Goal: Information Seeking & Learning: Find specific fact

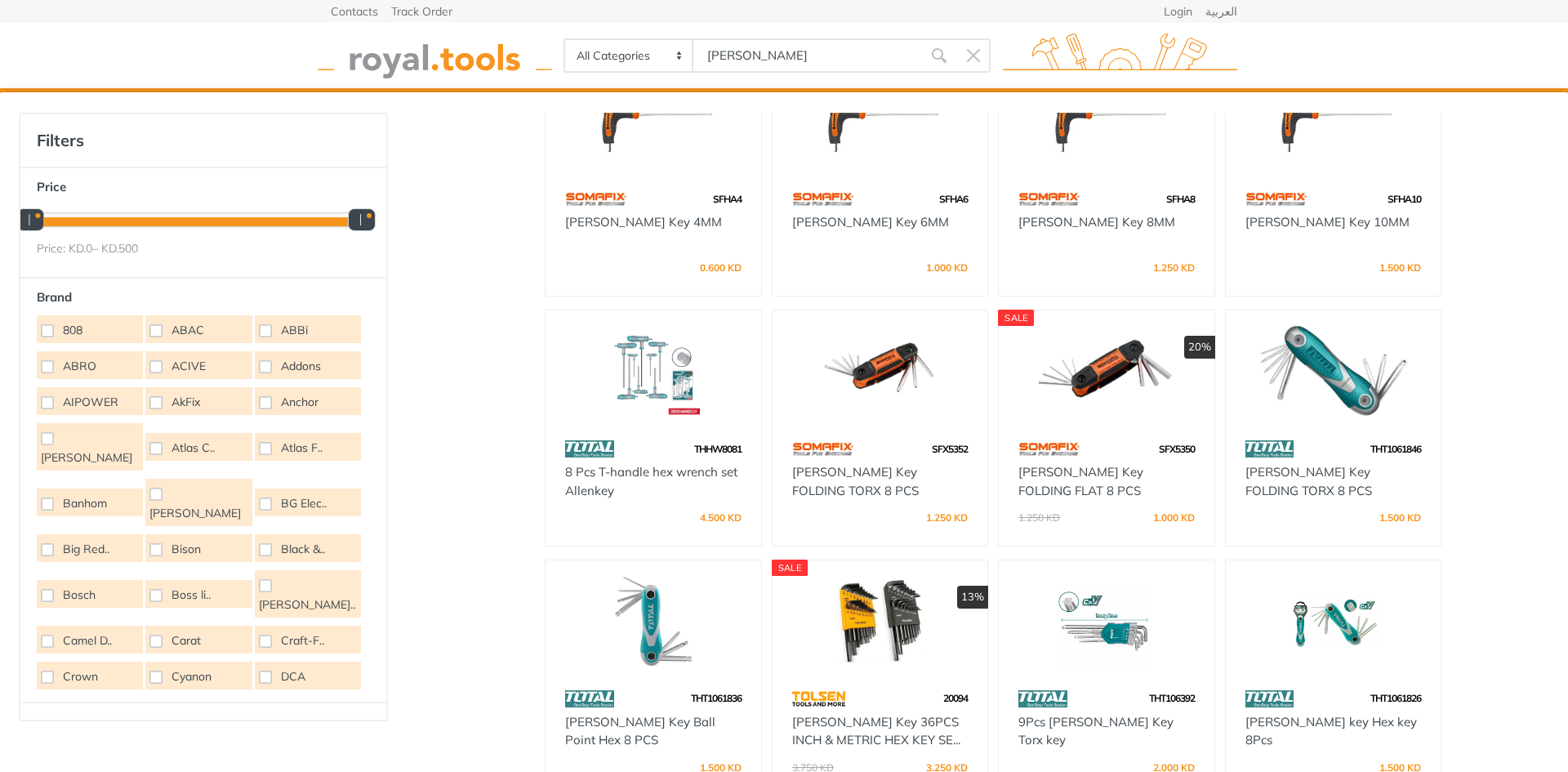
scroll to position [327, 0]
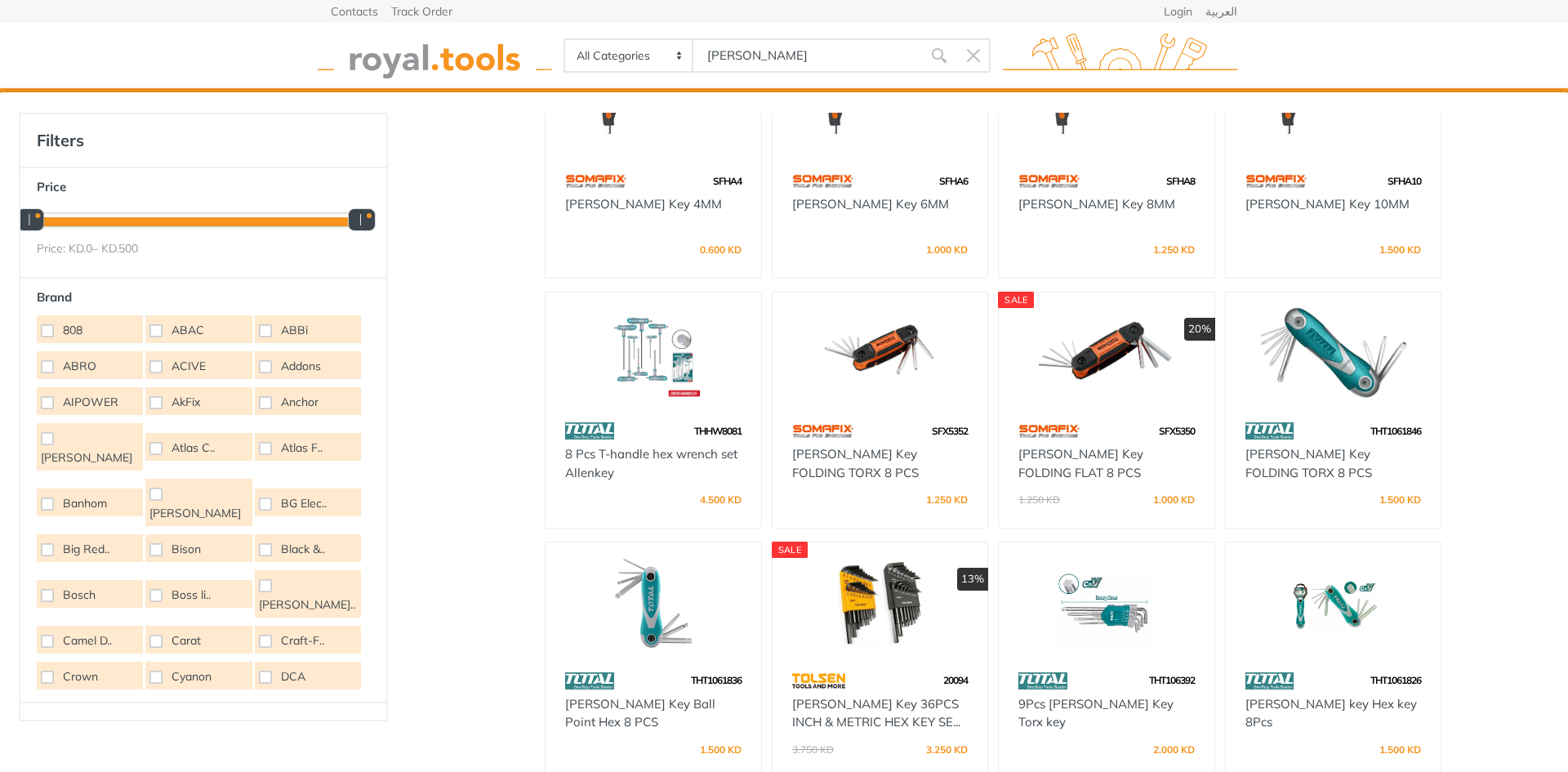
type input "allen"
click at [673, 185] on div "SFHA4" at bounding box center [653, 181] width 216 height 29
click at [630, 109] on div "Filters Price 0 500" at bounding box center [784, 572] width 1568 height 960
click at [635, 117] on img at bounding box center [653, 105] width 186 height 94
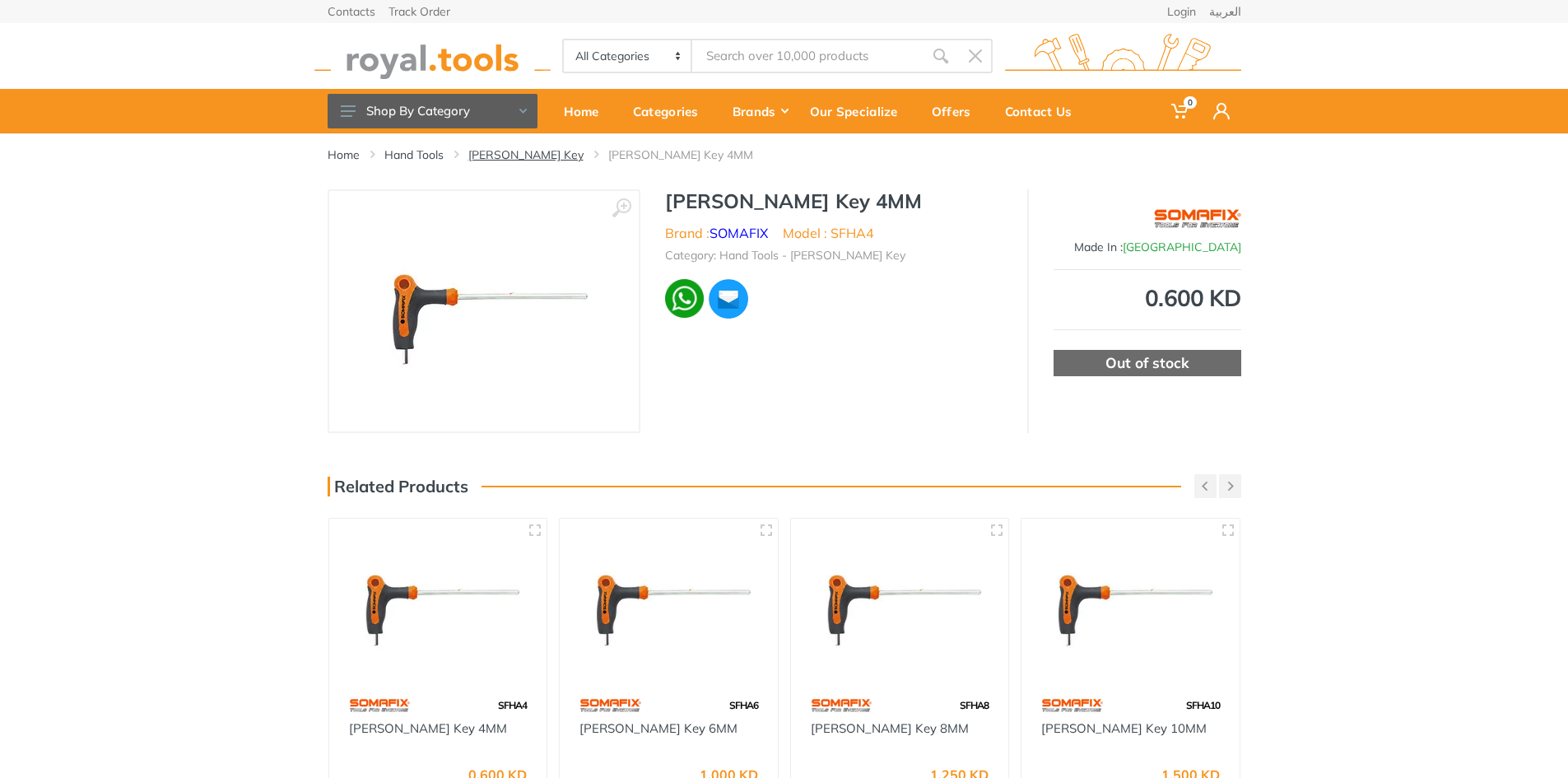
click at [496, 156] on link "[PERSON_NAME] Key" at bounding box center [527, 154] width 116 height 16
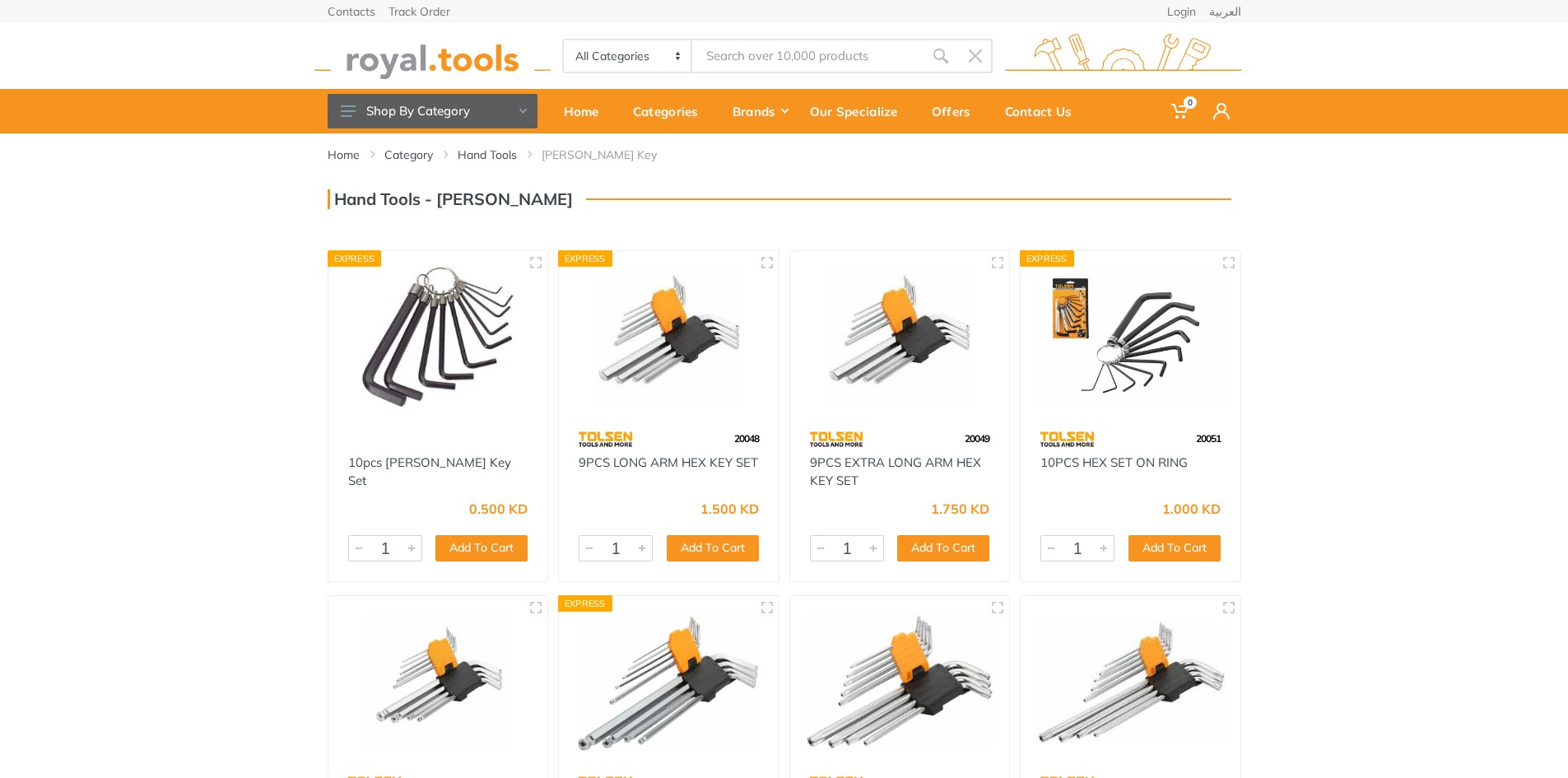
click at [1462, 351] on div "Home Category Hand Tools Allen Key" at bounding box center [784, 551] width 1568 height 835
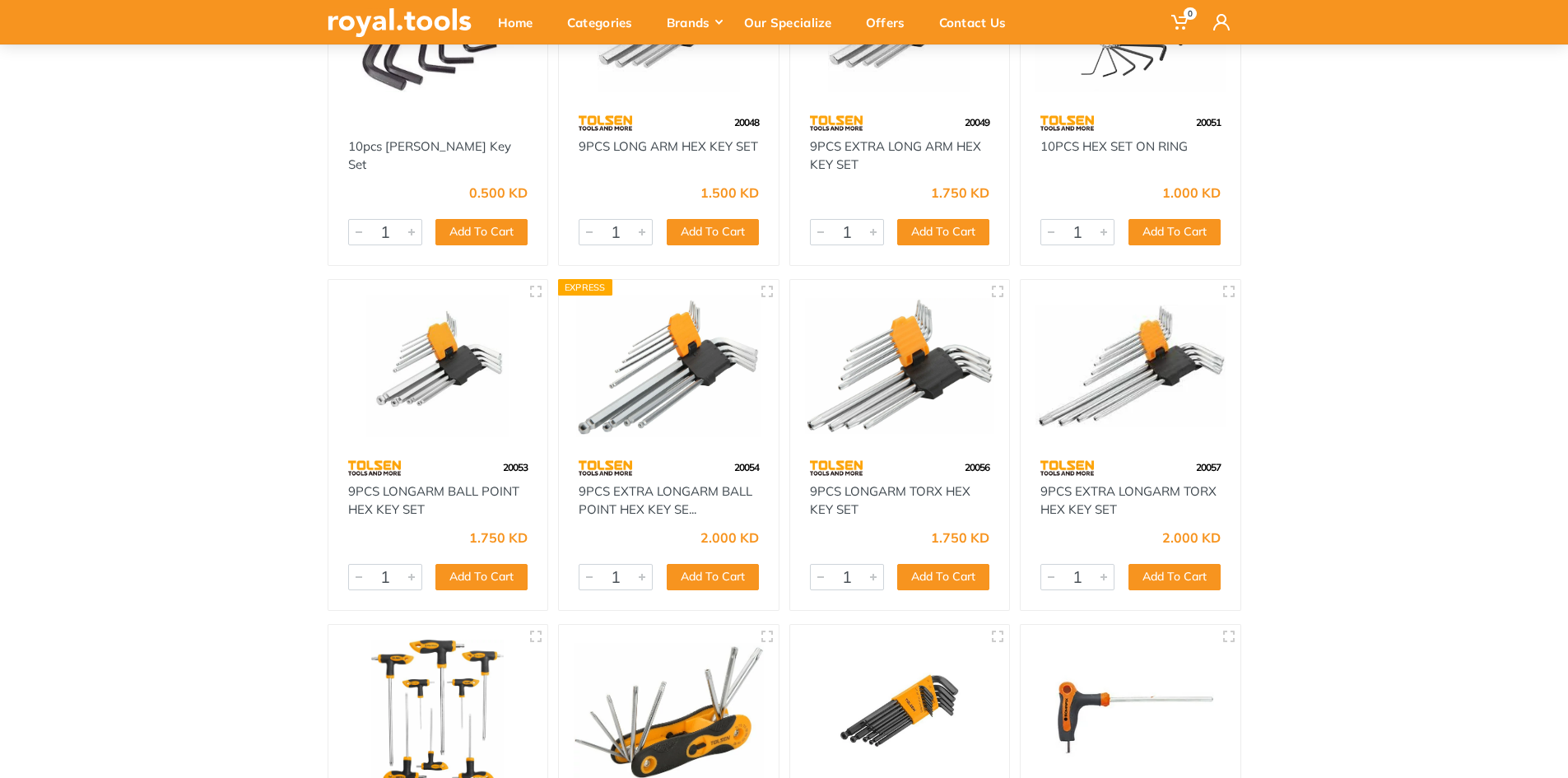
scroll to position [329, 0]
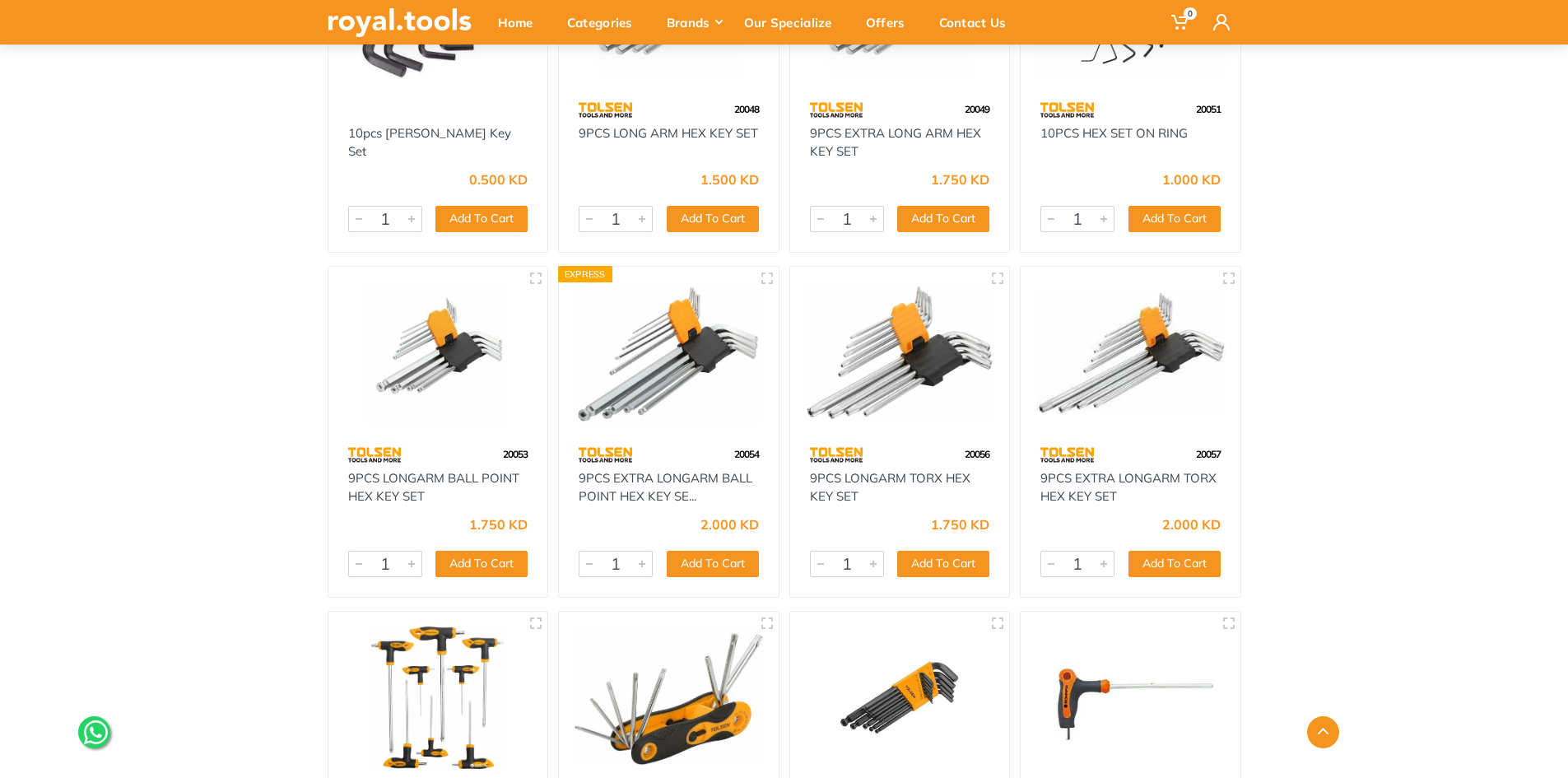
click at [668, 352] on img at bounding box center [669, 353] width 191 height 143
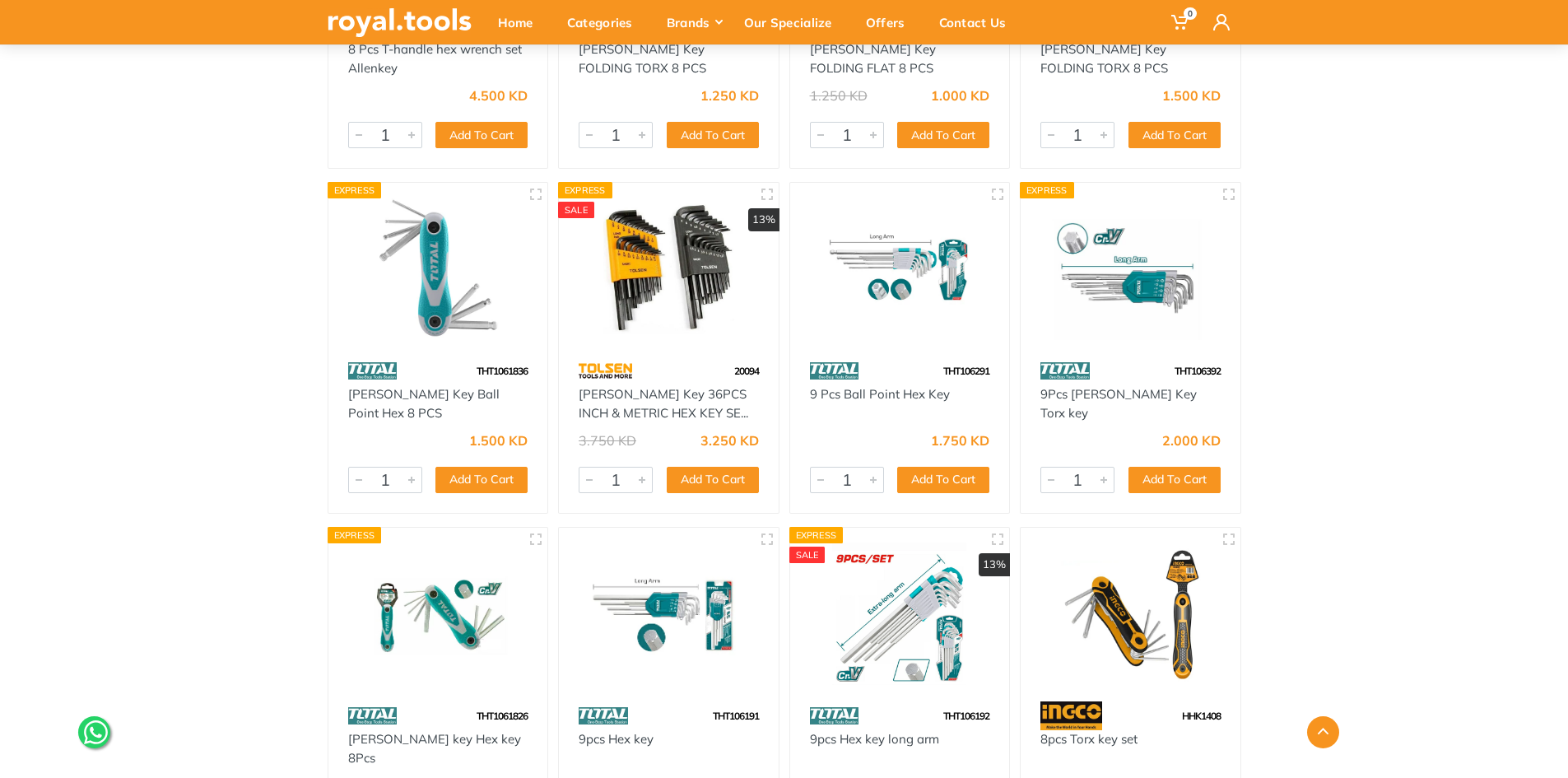
scroll to position [1750, 0]
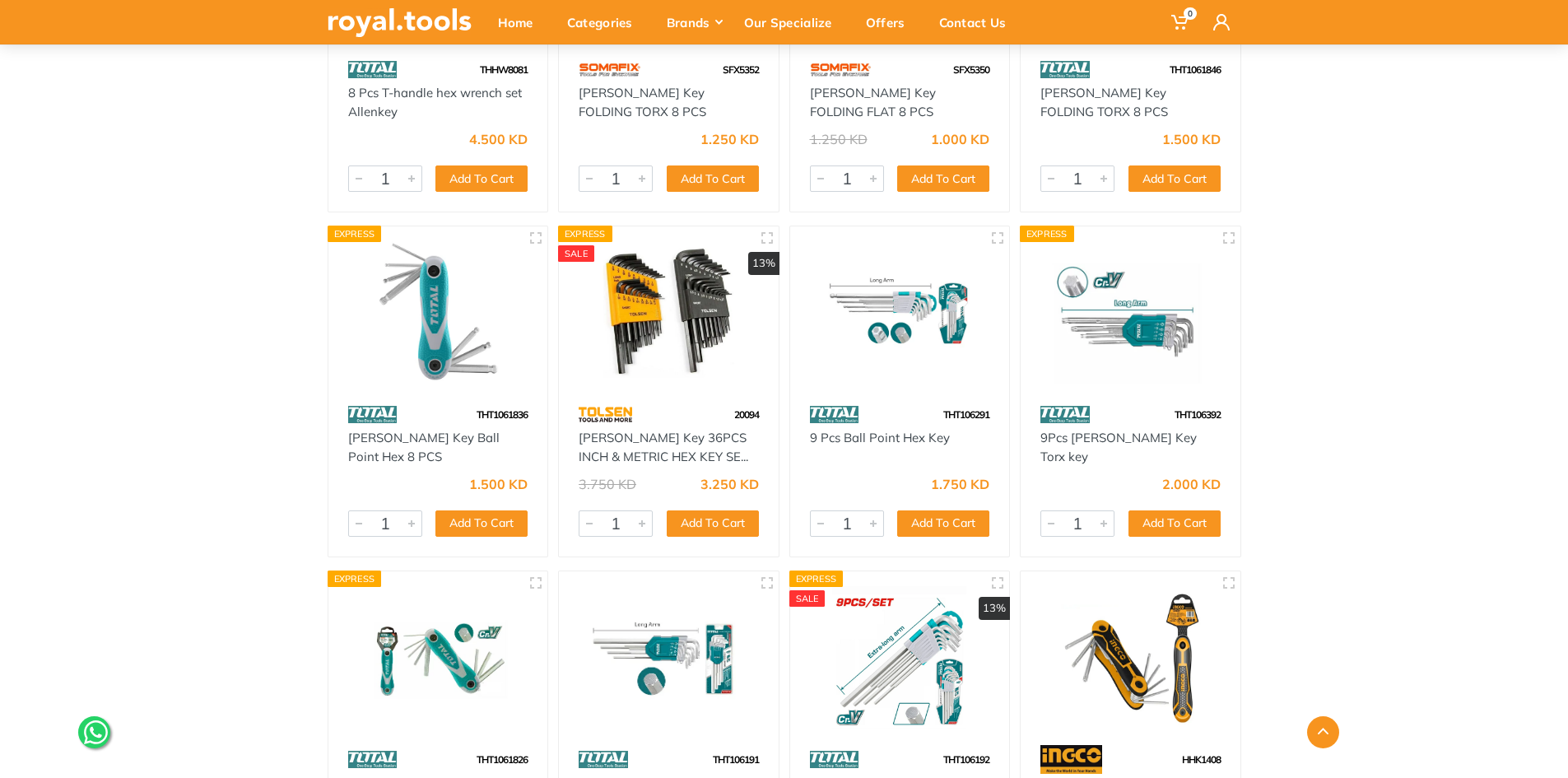
click at [413, 304] on img at bounding box center [439, 313] width 191 height 143
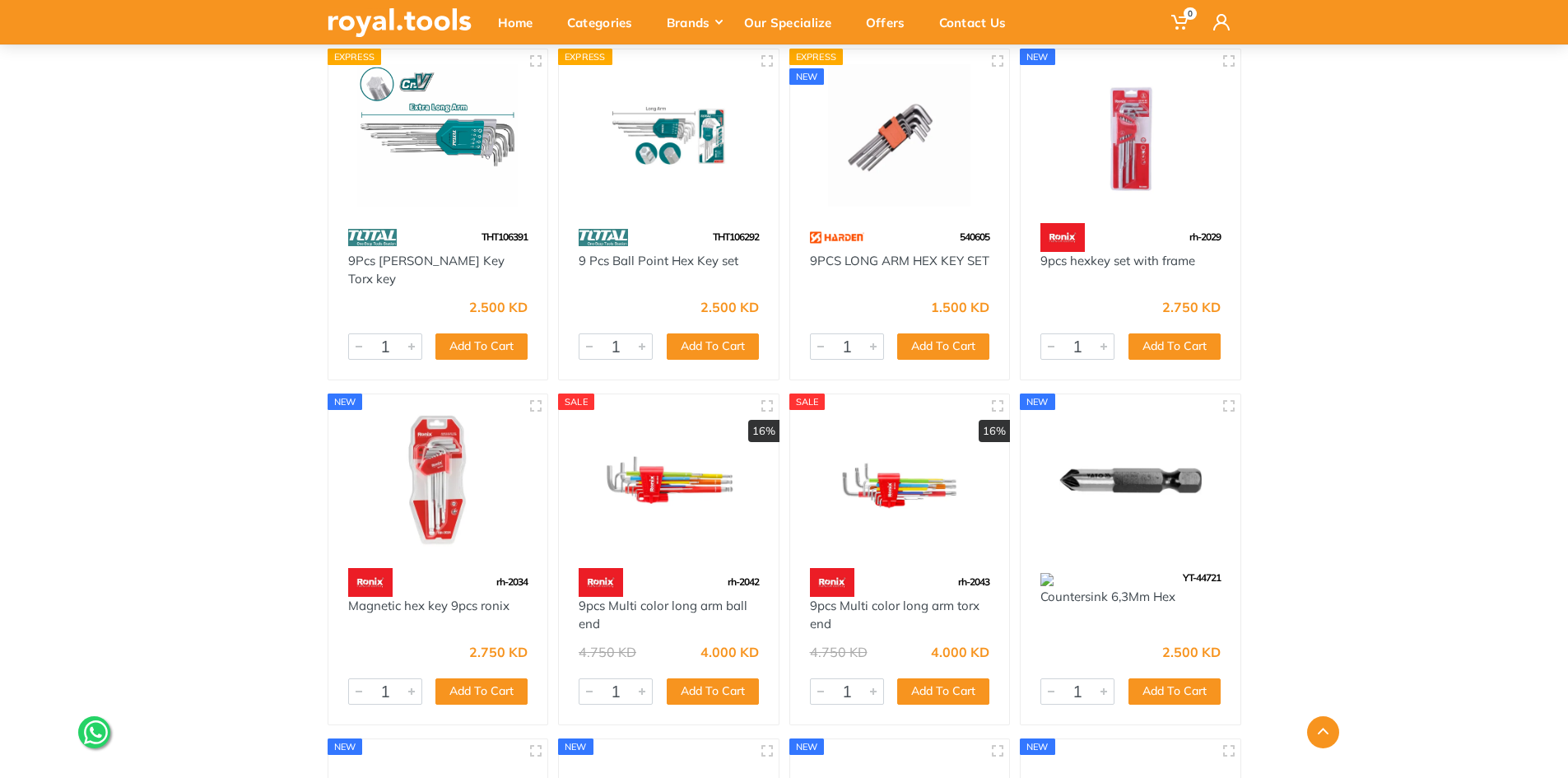
scroll to position [2632, 0]
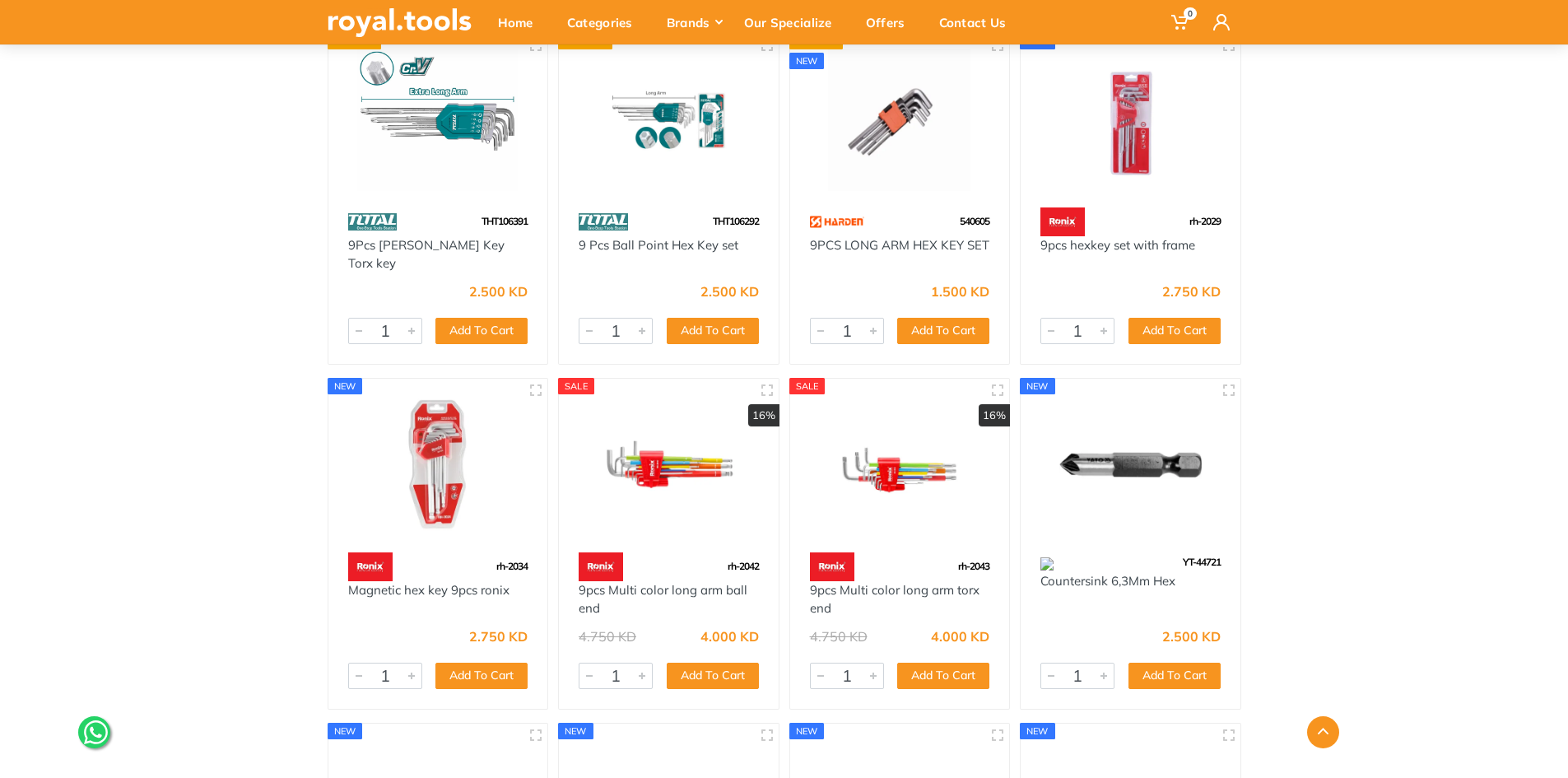
click at [445, 480] on img at bounding box center [439, 465] width 191 height 143
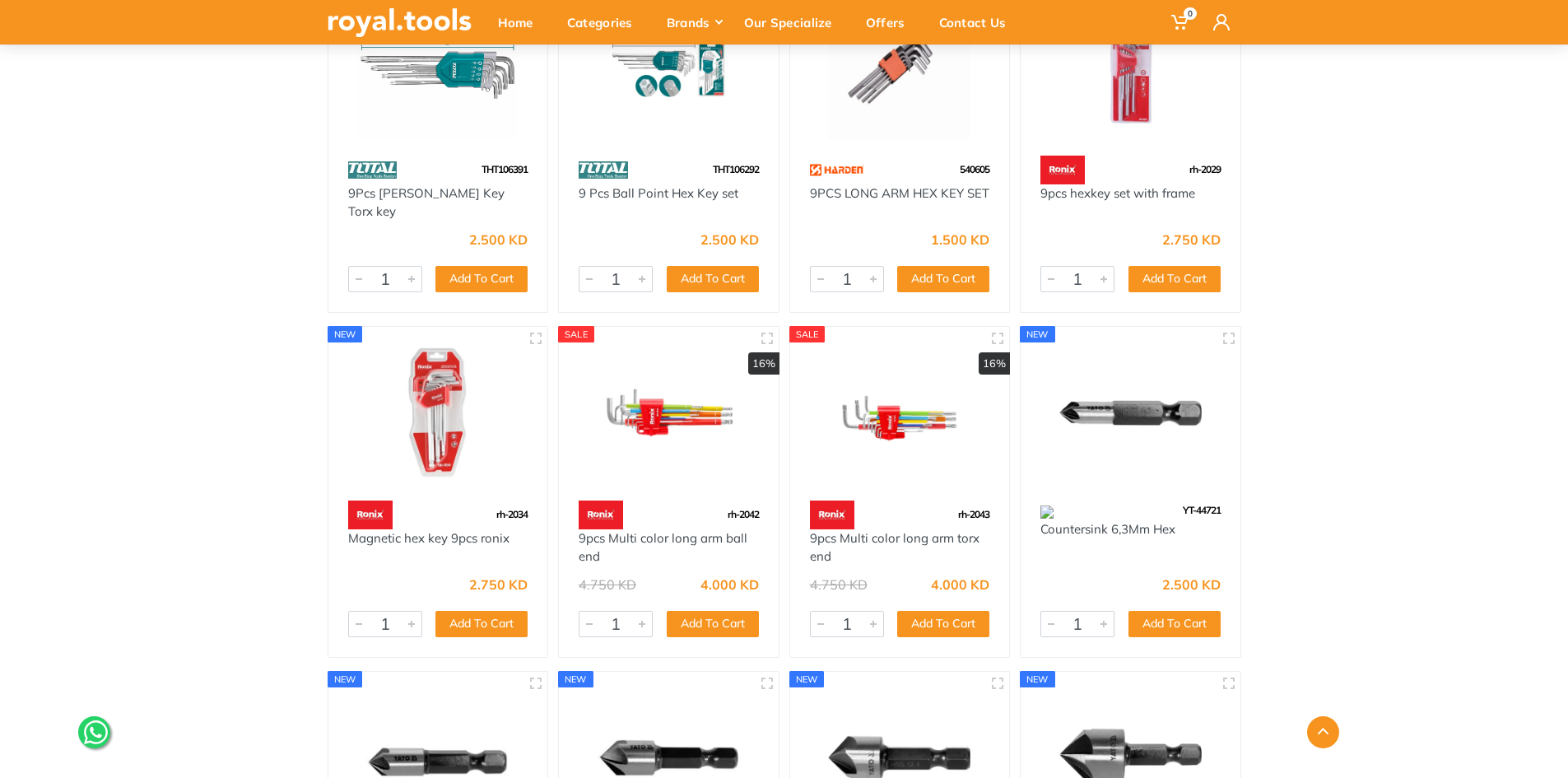
click at [661, 408] on img at bounding box center [669, 413] width 191 height 143
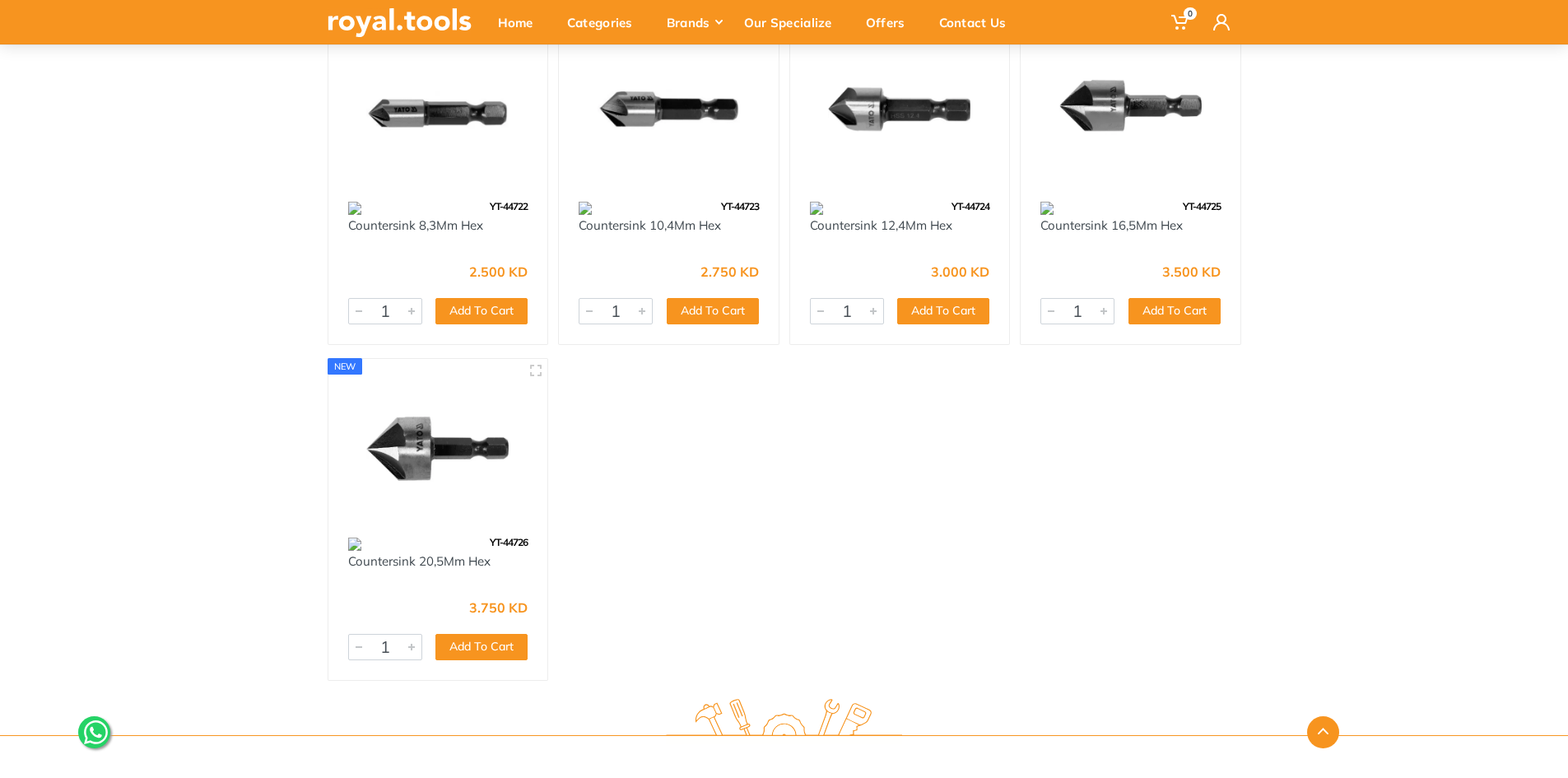
scroll to position [3385, 0]
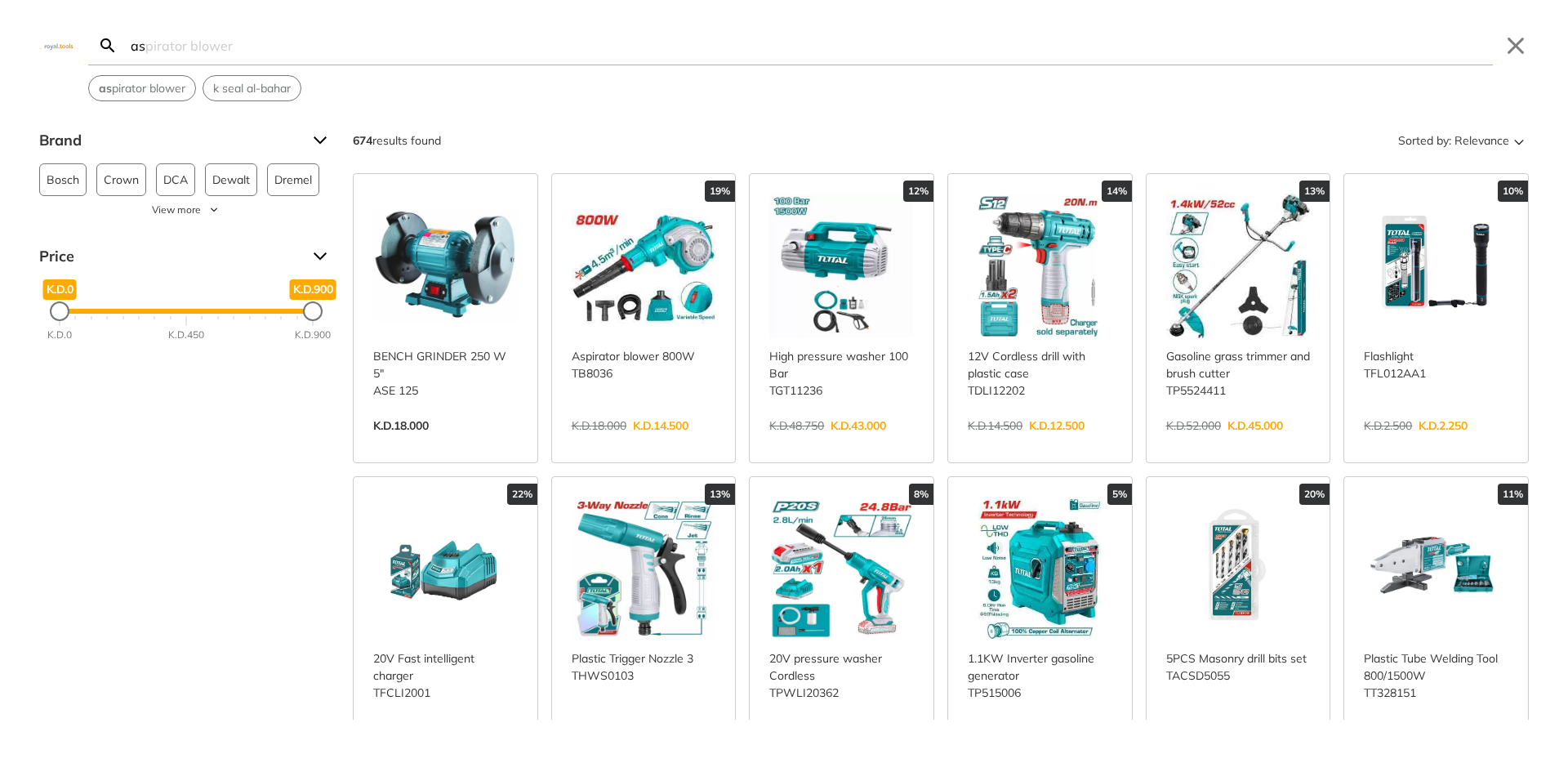
type input "a"
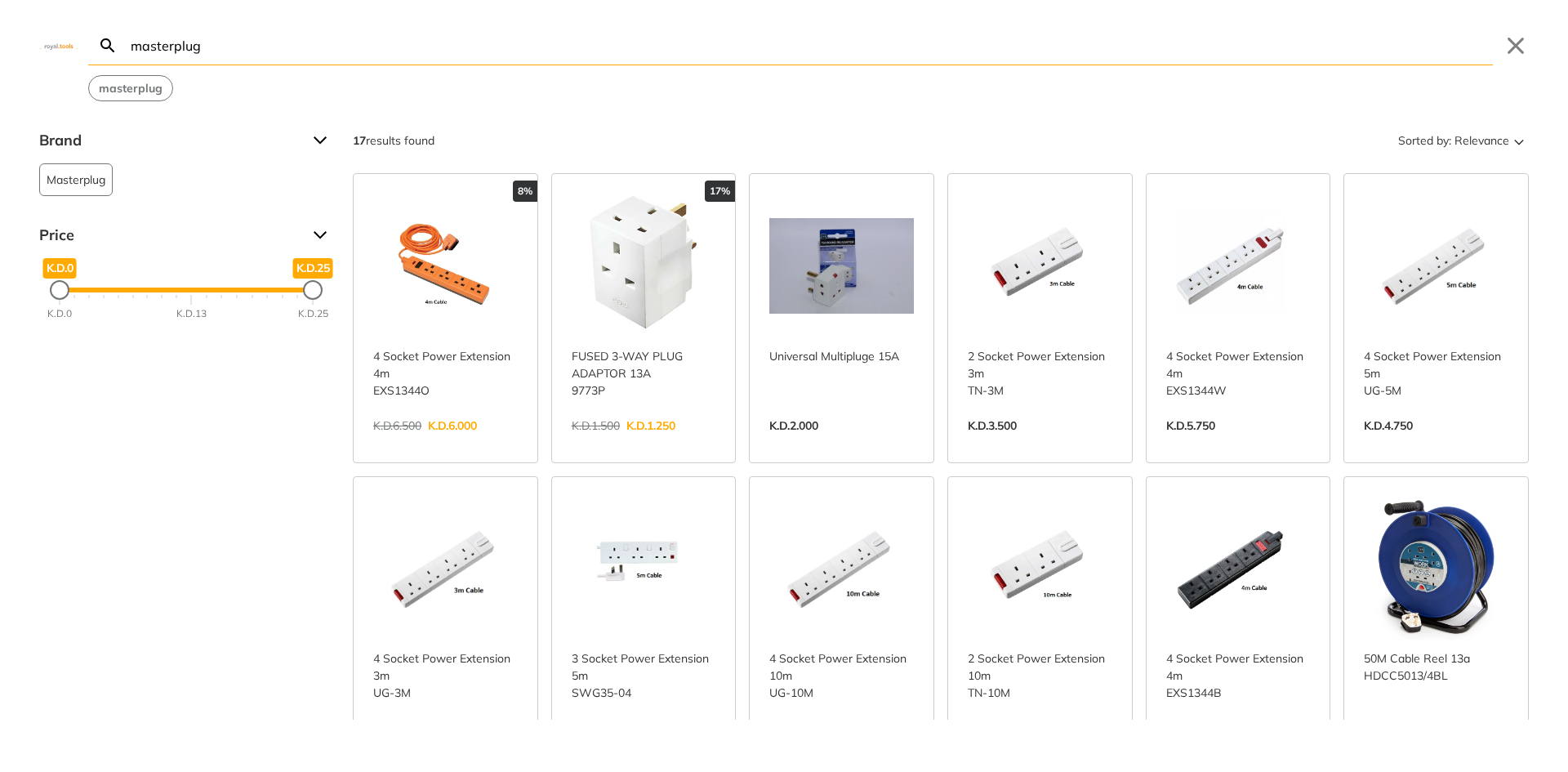
type input "masterplug"
click at [1444, 745] on link "View more →" at bounding box center [1435, 745] width 144 height 0
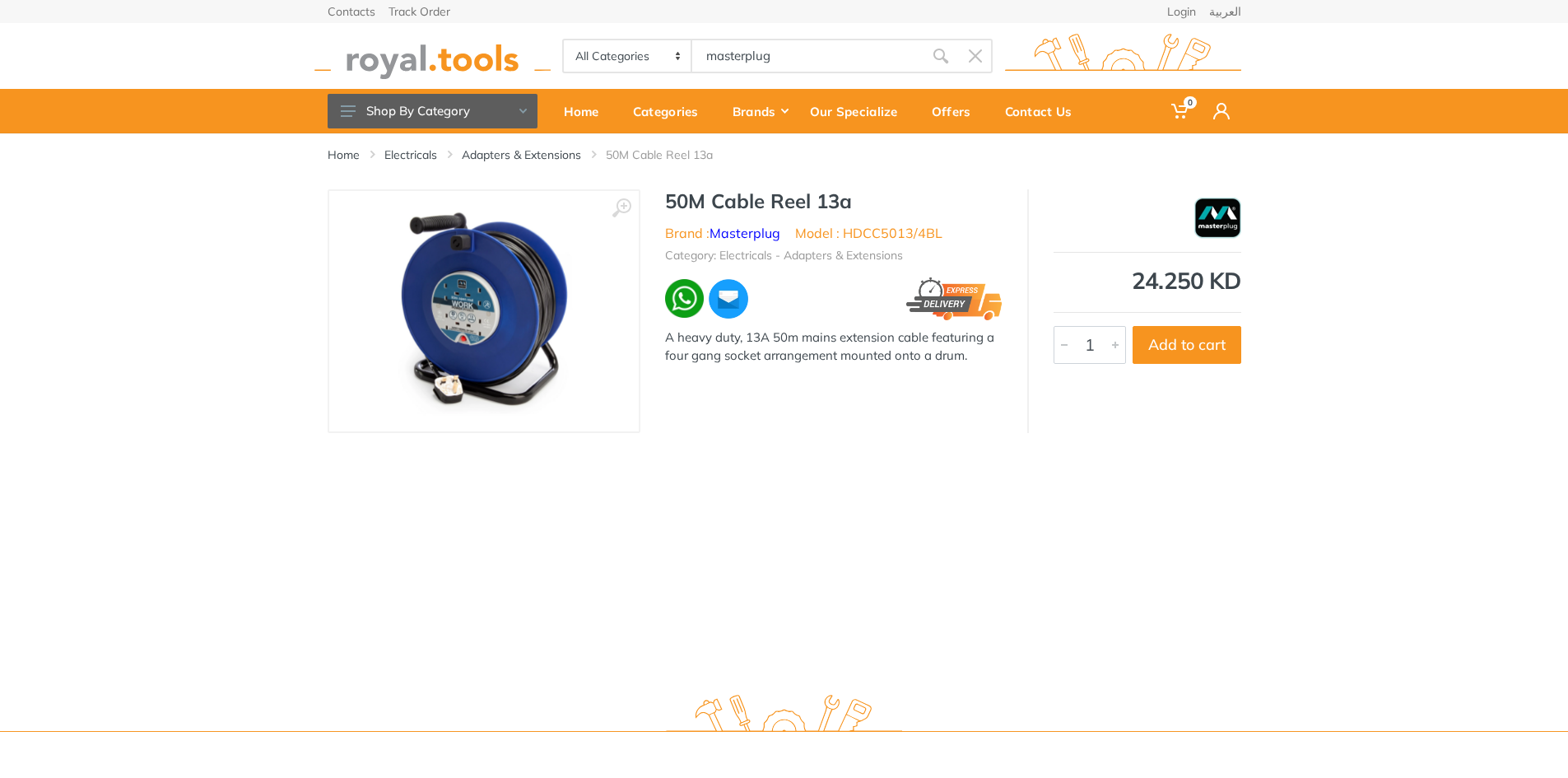
click at [914, 233] on li "Model : HDCC5013/4BL" at bounding box center [868, 233] width 147 height 20
drag, startPoint x: 943, startPoint y: 233, endPoint x: 846, endPoint y: 242, distance: 97.4
click at [846, 242] on ul "Brand : Masterplug Model : HDCC5013/4BL" at bounding box center [834, 233] width 338 height 20
copy li "HDCC5013/4BL"
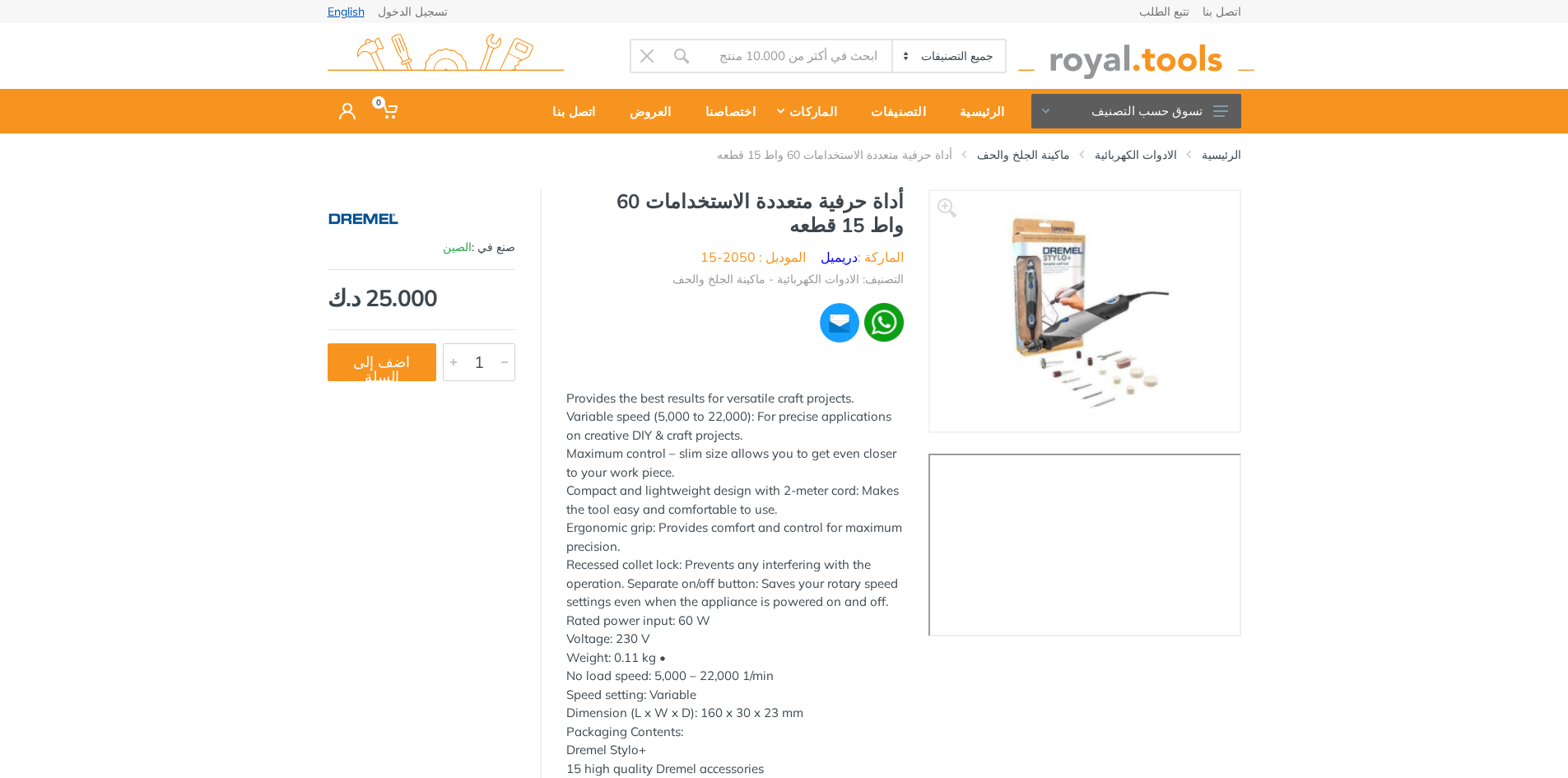
click at [358, 6] on link "English" at bounding box center [346, 12] width 37 height 12
